Goal: Task Accomplishment & Management: Manage account settings

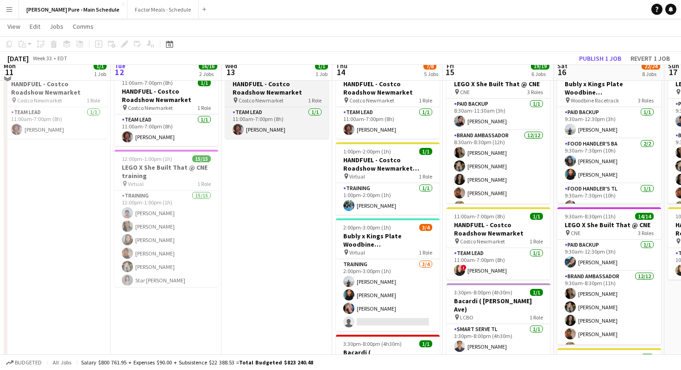
scroll to position [53, 0]
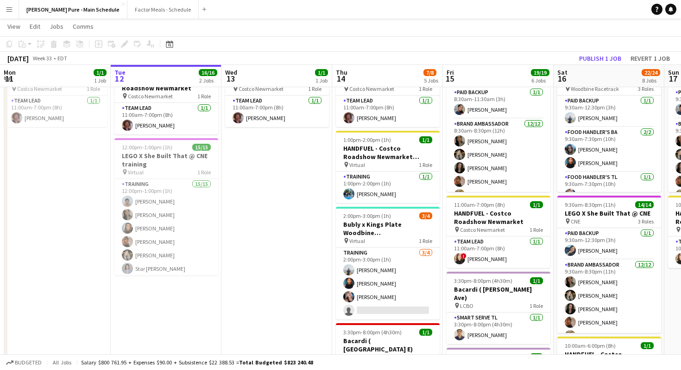
click at [12, 12] on app-icon "Menu" at bounding box center [9, 9] width 7 height 7
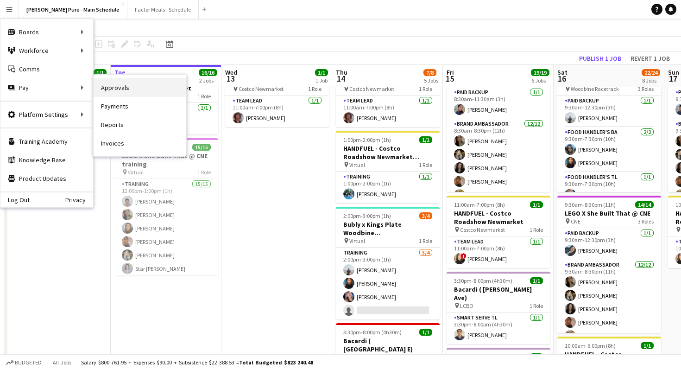
click at [119, 92] on link "Approvals" at bounding box center [140, 87] width 93 height 19
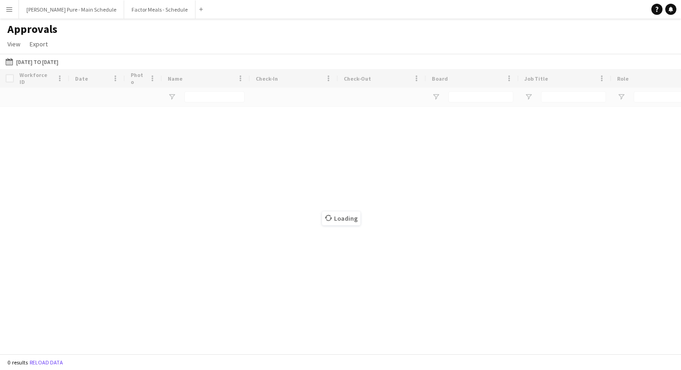
type input "**********"
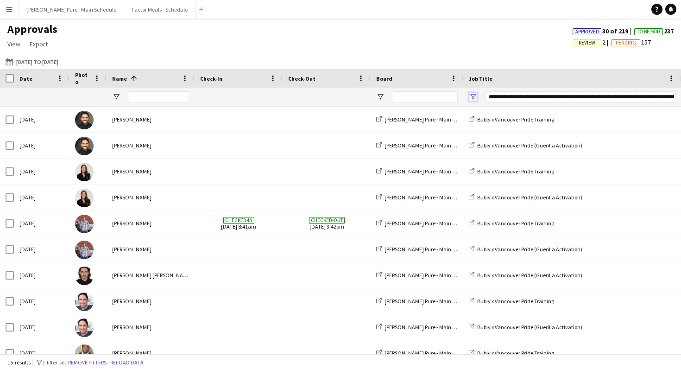
click at [475, 95] on span "Open Filter Menu" at bounding box center [473, 97] width 8 height 8
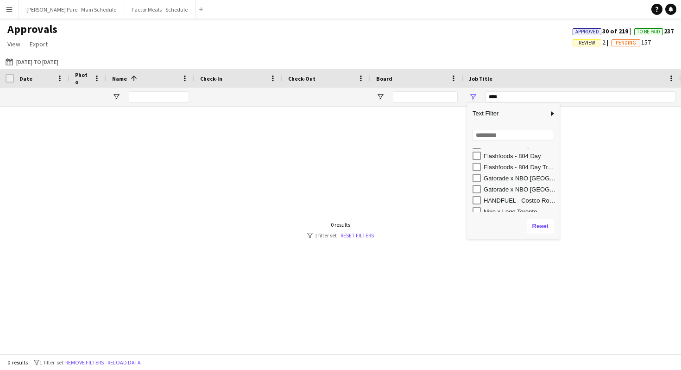
scroll to position [420, 0]
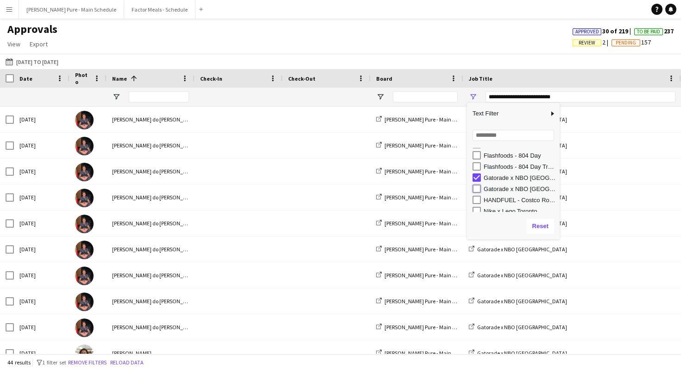
type input "**********"
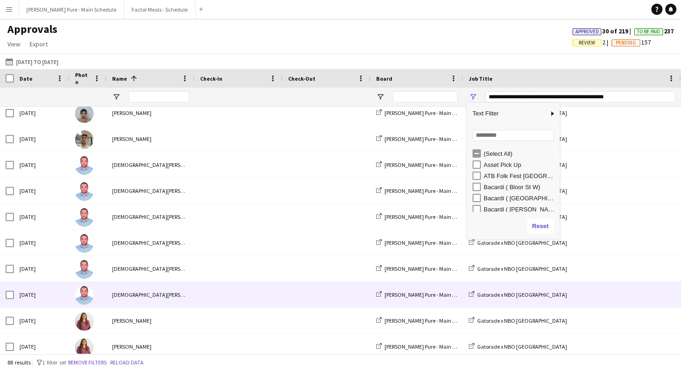
scroll to position [0, 0]
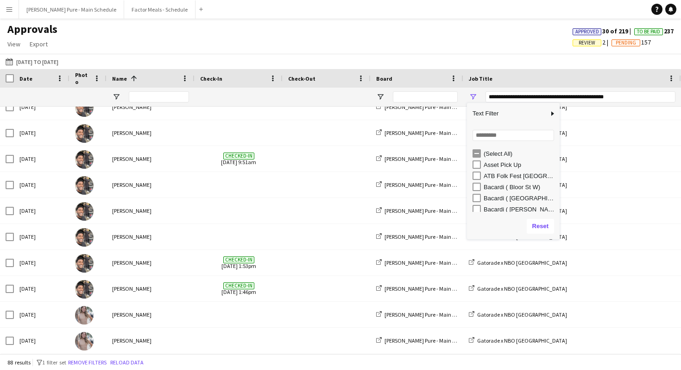
click at [381, 39] on div "Approvals View Customise view Customise filters Reset Filters Reset View Reset …" at bounding box center [340, 37] width 681 height 31
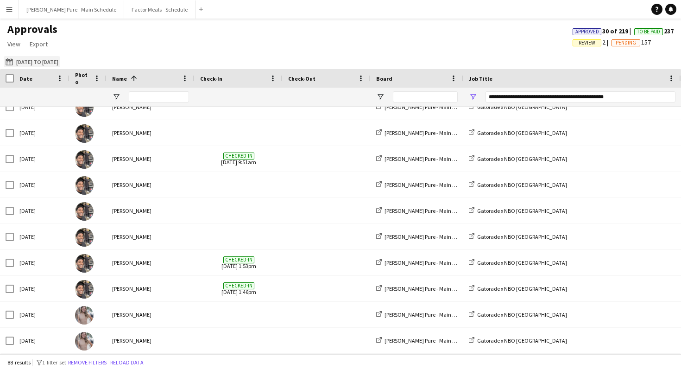
click at [52, 65] on button "[DATE] to [DATE] [DATE] to [DATE]" at bounding box center [32, 61] width 56 height 11
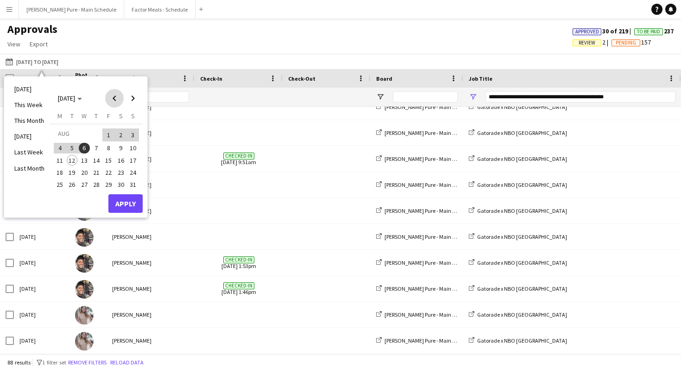
click at [115, 100] on span "Previous month" at bounding box center [114, 98] width 19 height 19
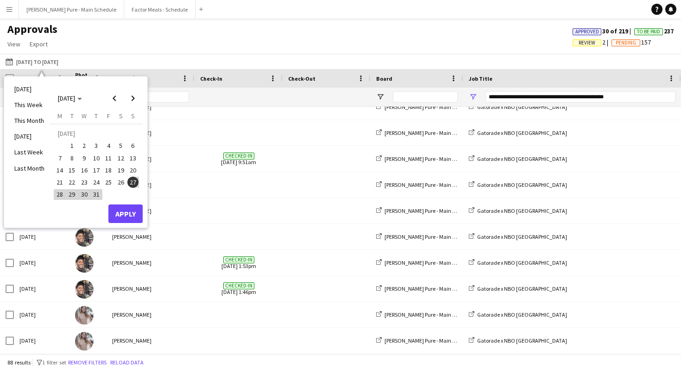
click at [72, 145] on span "1" at bounding box center [72, 145] width 11 height 11
click at [132, 99] on span "Next month" at bounding box center [133, 98] width 19 height 19
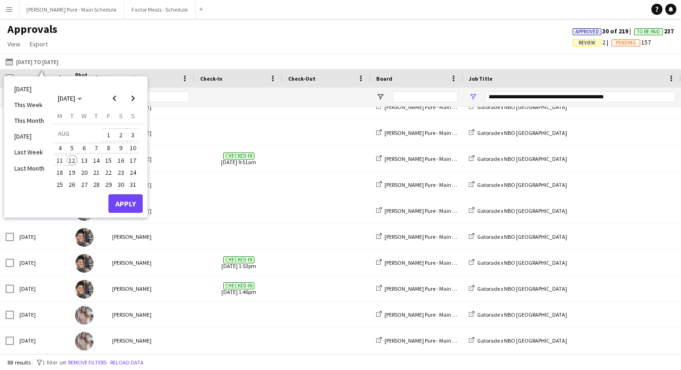
click at [74, 163] on span "12" at bounding box center [72, 160] width 11 height 11
click at [121, 200] on button "Apply" at bounding box center [125, 203] width 34 height 19
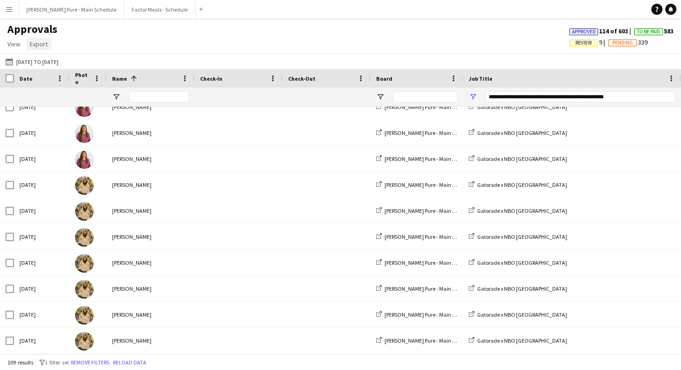
click at [43, 45] on span "Export" at bounding box center [39, 44] width 18 height 8
click at [47, 65] on span "Export as XLSX" at bounding box center [54, 64] width 40 height 8
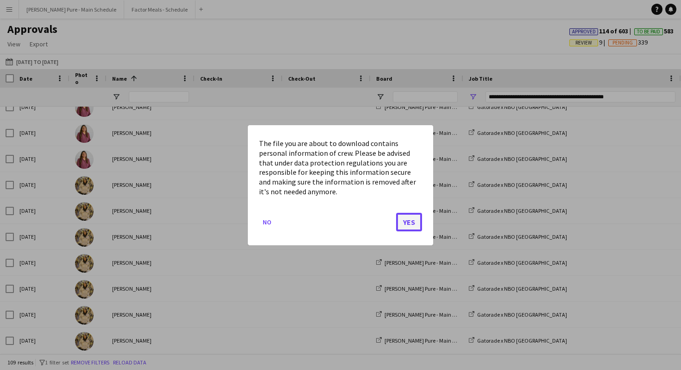
click at [419, 219] on button "Yes" at bounding box center [409, 221] width 26 height 19
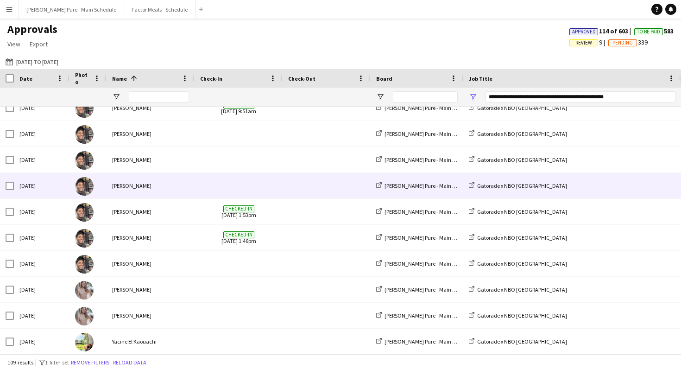
scroll to position [2580, 0]
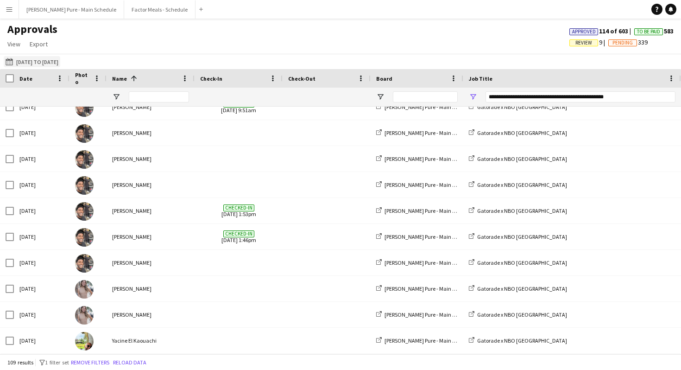
click at [48, 59] on button "[DATE] to [DATE] [DATE] to [DATE]" at bounding box center [32, 61] width 56 height 11
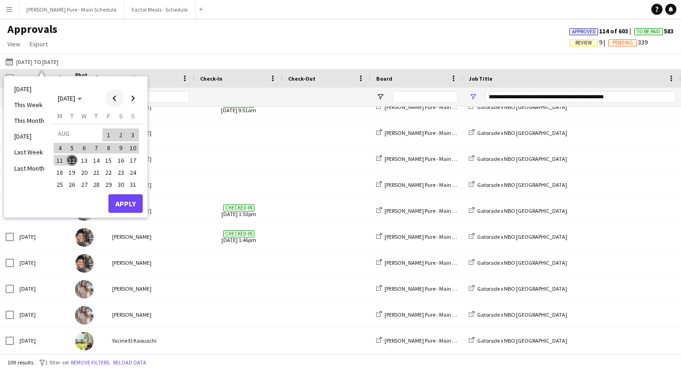
click at [112, 100] on span "Previous month" at bounding box center [114, 98] width 19 height 19
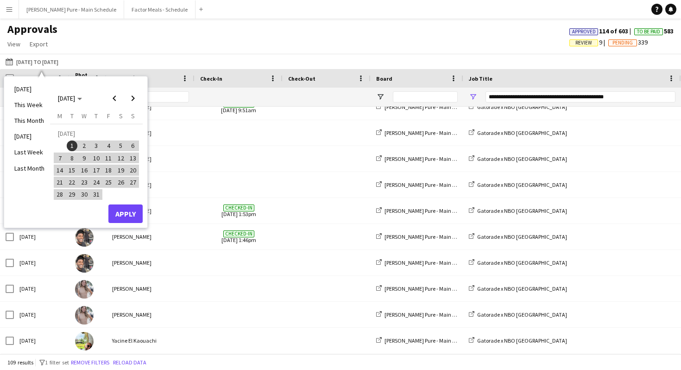
click at [186, 59] on div "[DATE] to [DATE] [DATE] to [DATE] [DATE] This Week This Month [DATE] Last Week …" at bounding box center [340, 61] width 681 height 15
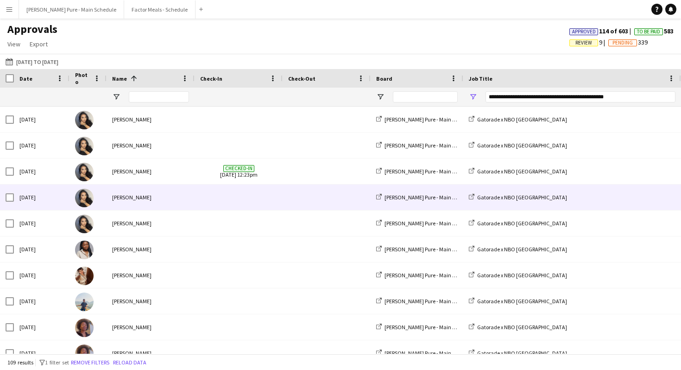
scroll to position [0, 80]
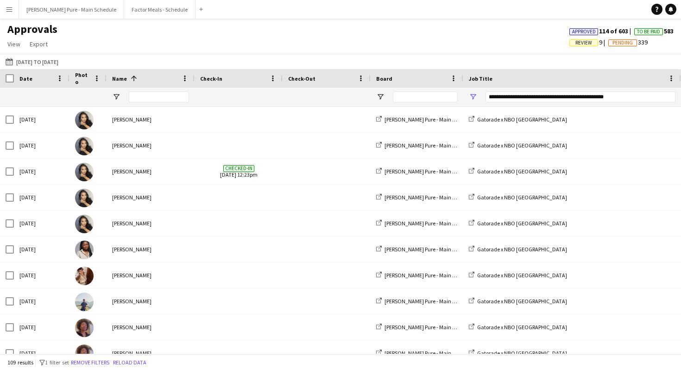
click at [32, 77] on div "Date" at bounding box center [35, 78] width 33 height 14
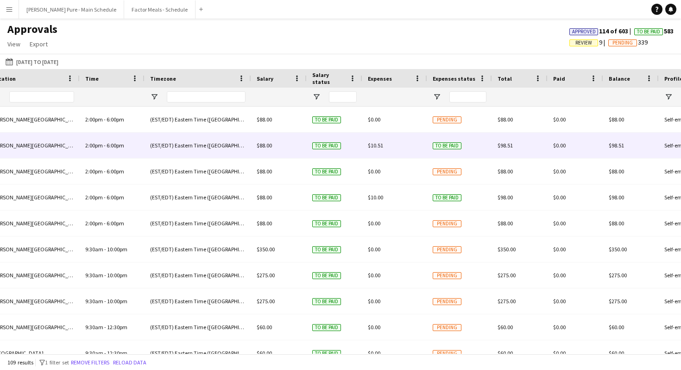
click at [373, 146] on span "$10.51" at bounding box center [375, 145] width 15 height 7
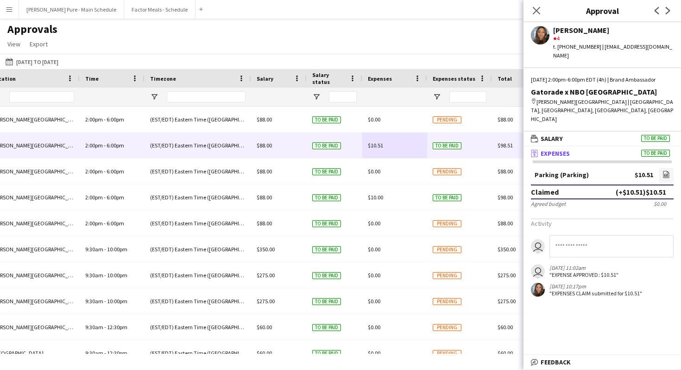
click at [568, 171] on div "Parking (Parking)" at bounding box center [561, 174] width 54 height 7
click at [538, 10] on icon "Close pop-in" at bounding box center [536, 10] width 9 height 9
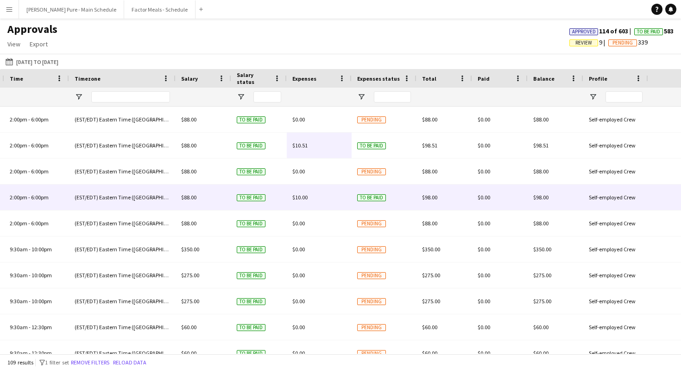
scroll to position [0, 627]
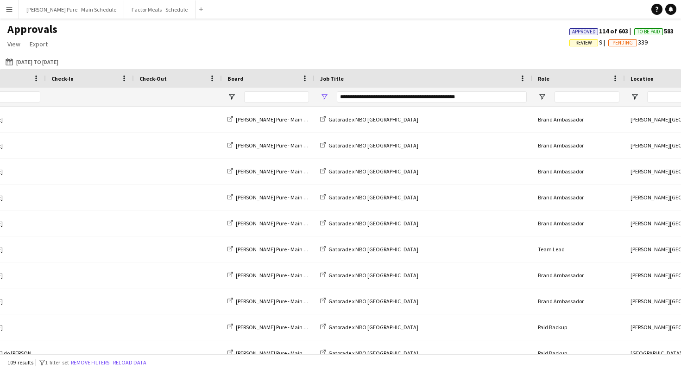
click at [362, 101] on div "**********" at bounding box center [432, 96] width 190 height 11
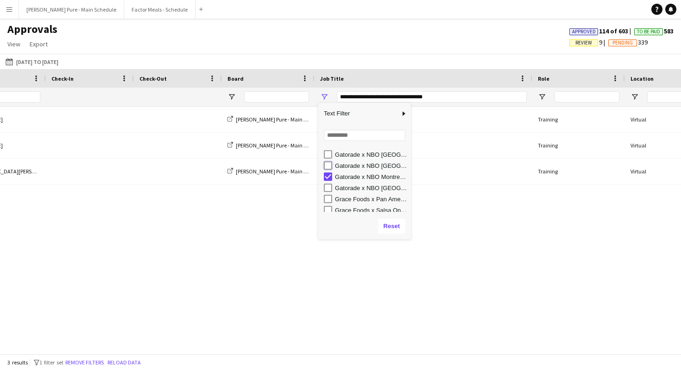
type input "**********"
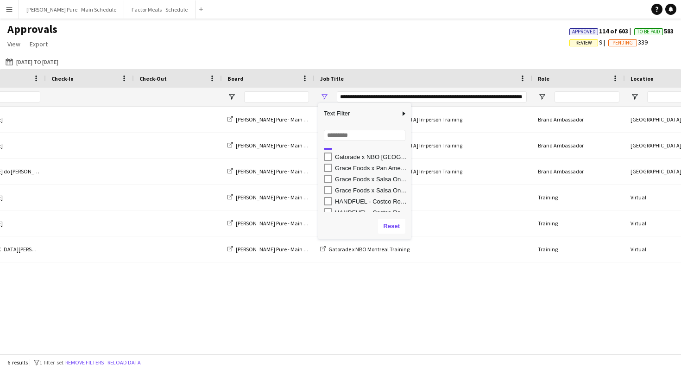
click at [326, 287] on div "[DATE] [PERSON_NAME] [PERSON_NAME] Pure - Main Schedule Gatorade x NBO Montreal…" at bounding box center [340, 229] width 681 height 247
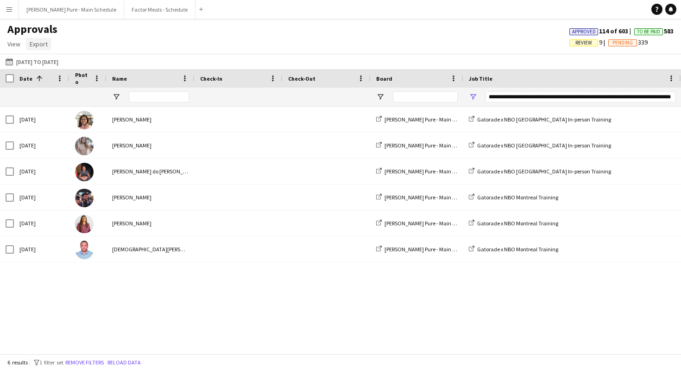
click at [40, 45] on span "Export" at bounding box center [39, 44] width 18 height 8
click at [39, 66] on span "Export as XLSX" at bounding box center [54, 64] width 40 height 8
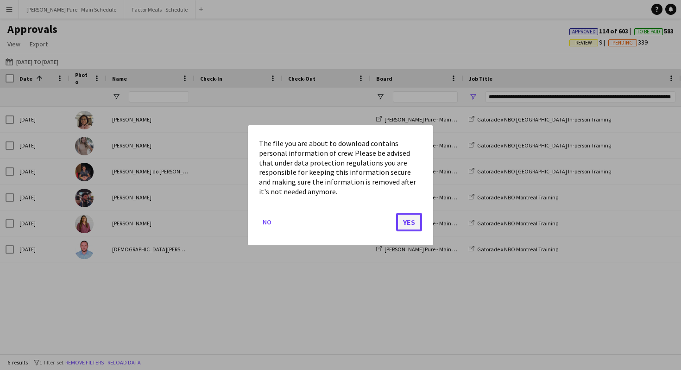
click at [412, 223] on button "Yes" at bounding box center [409, 221] width 26 height 19
